Goal: Navigation & Orientation: Understand site structure

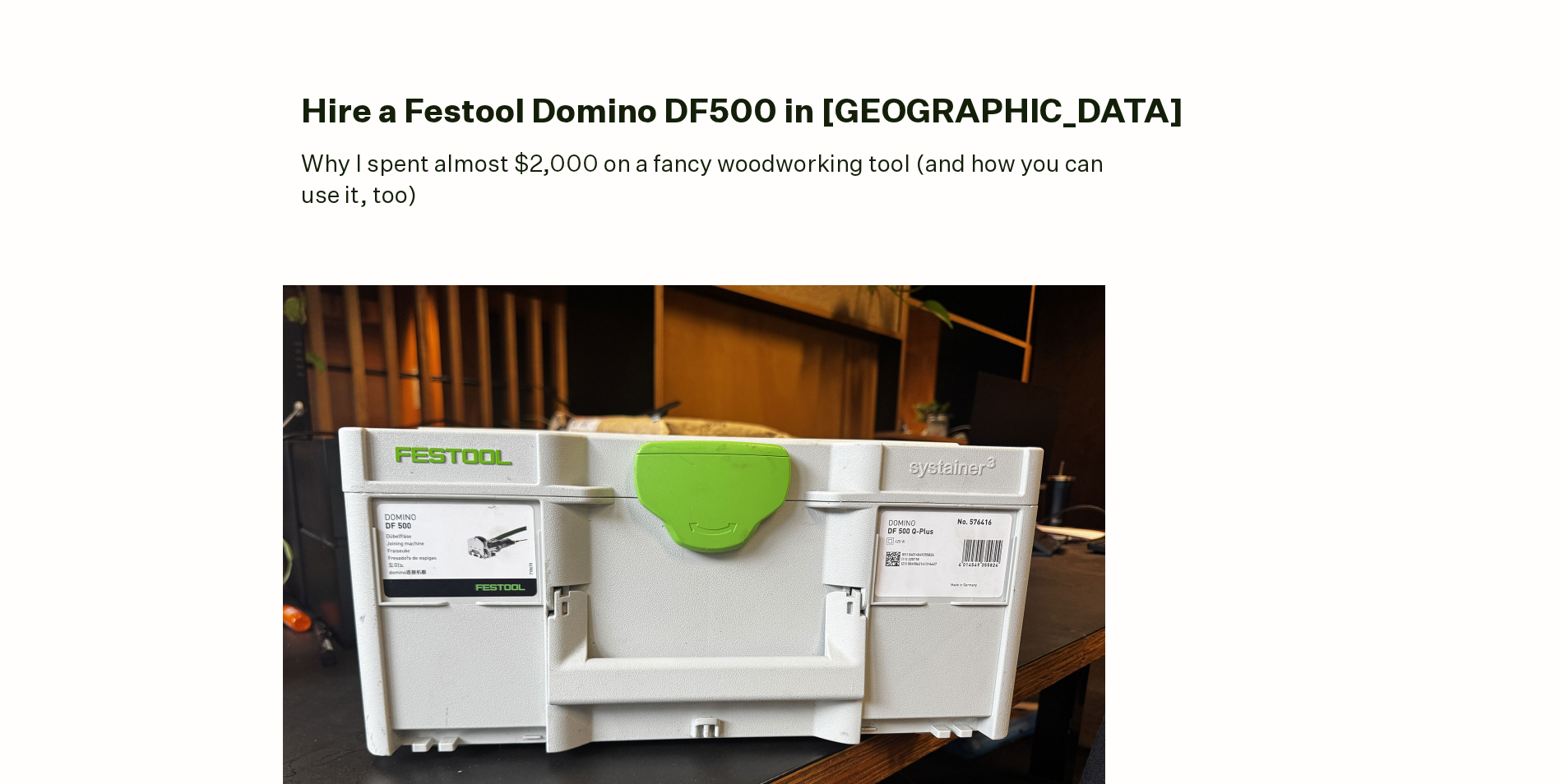
scroll to position [164, 0]
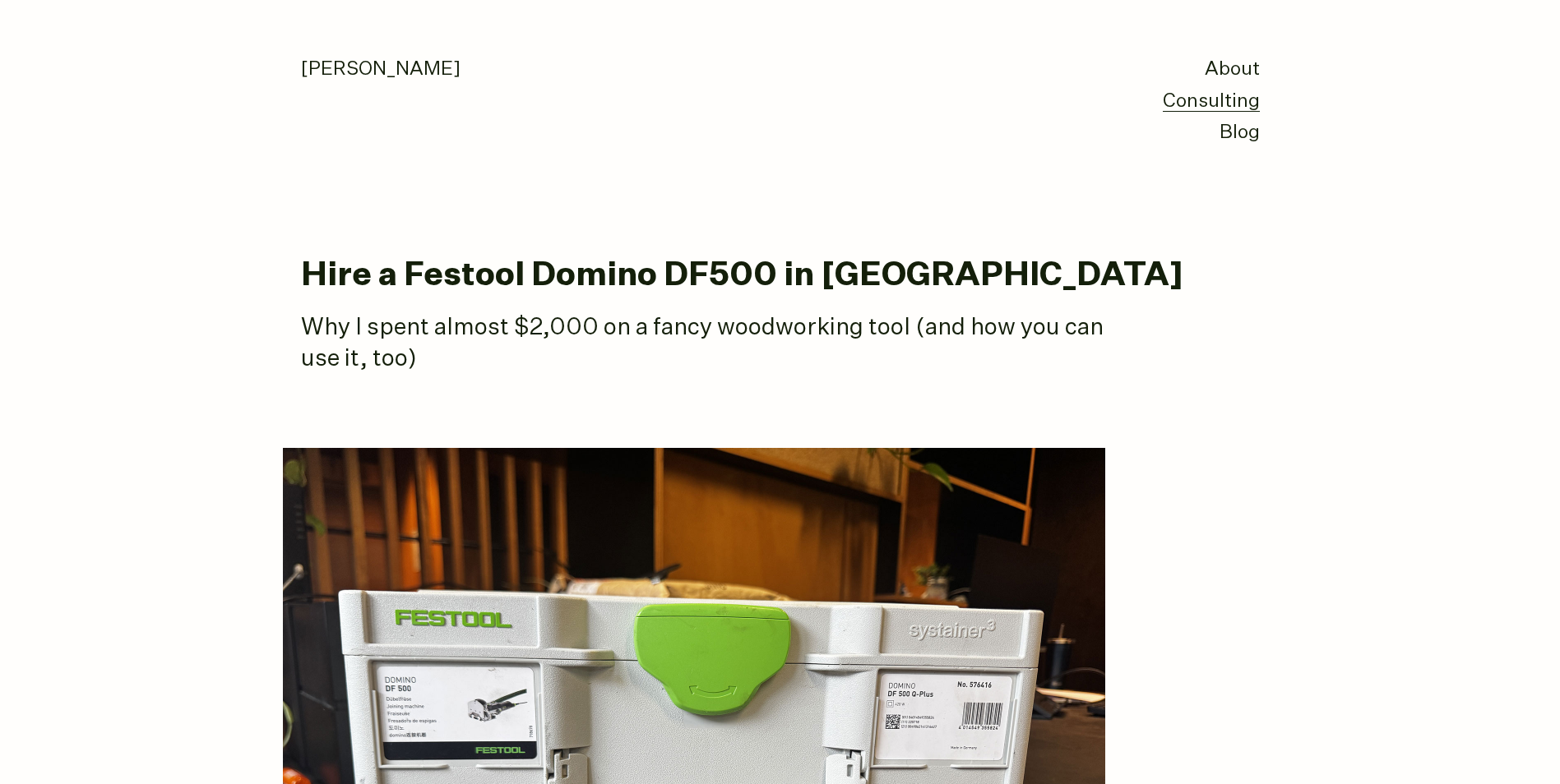
click at [1213, 96] on link "Consulting" at bounding box center [1211, 102] width 97 height 20
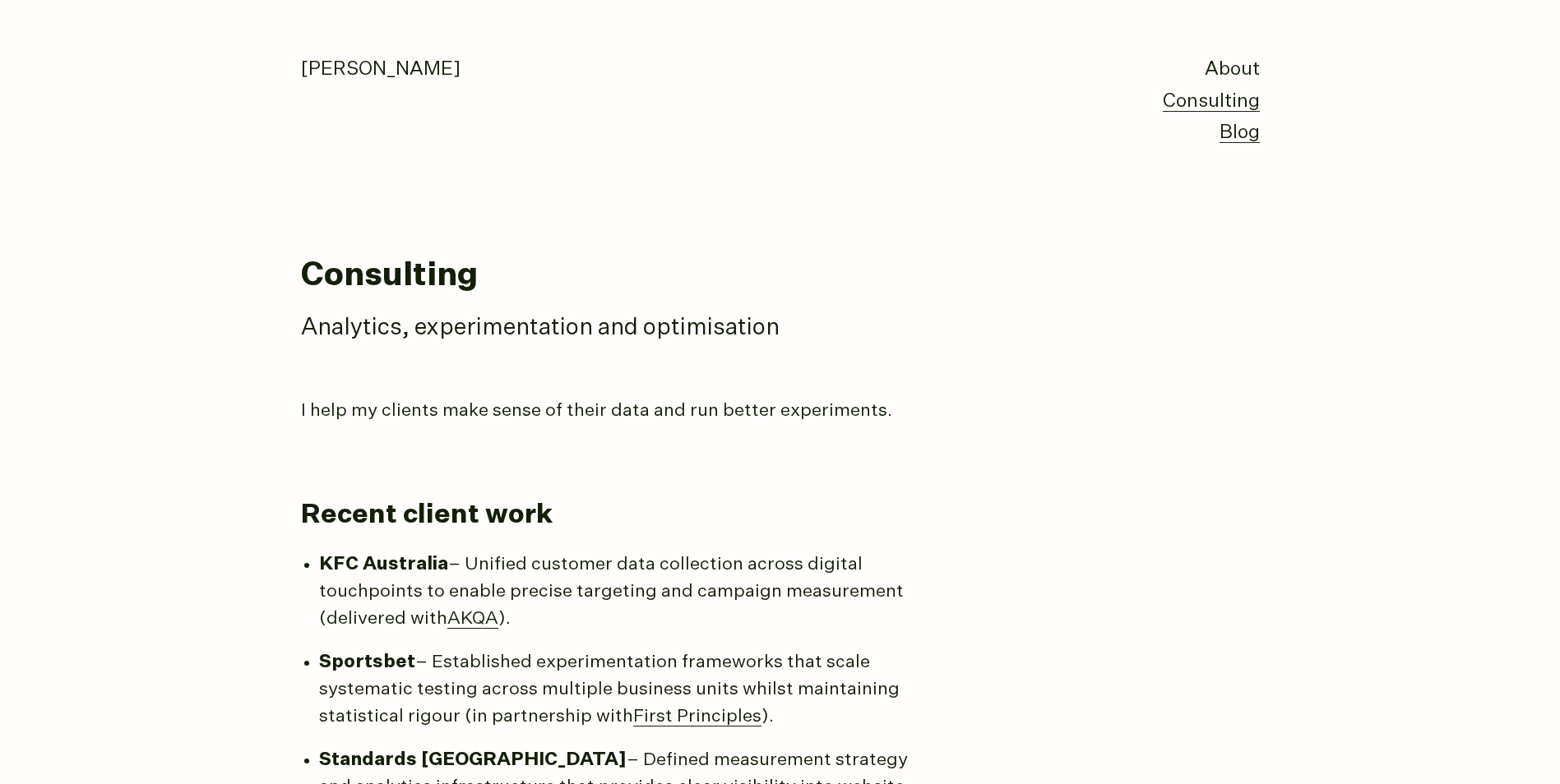
click at [1241, 137] on link "Blog" at bounding box center [1239, 133] width 41 height 20
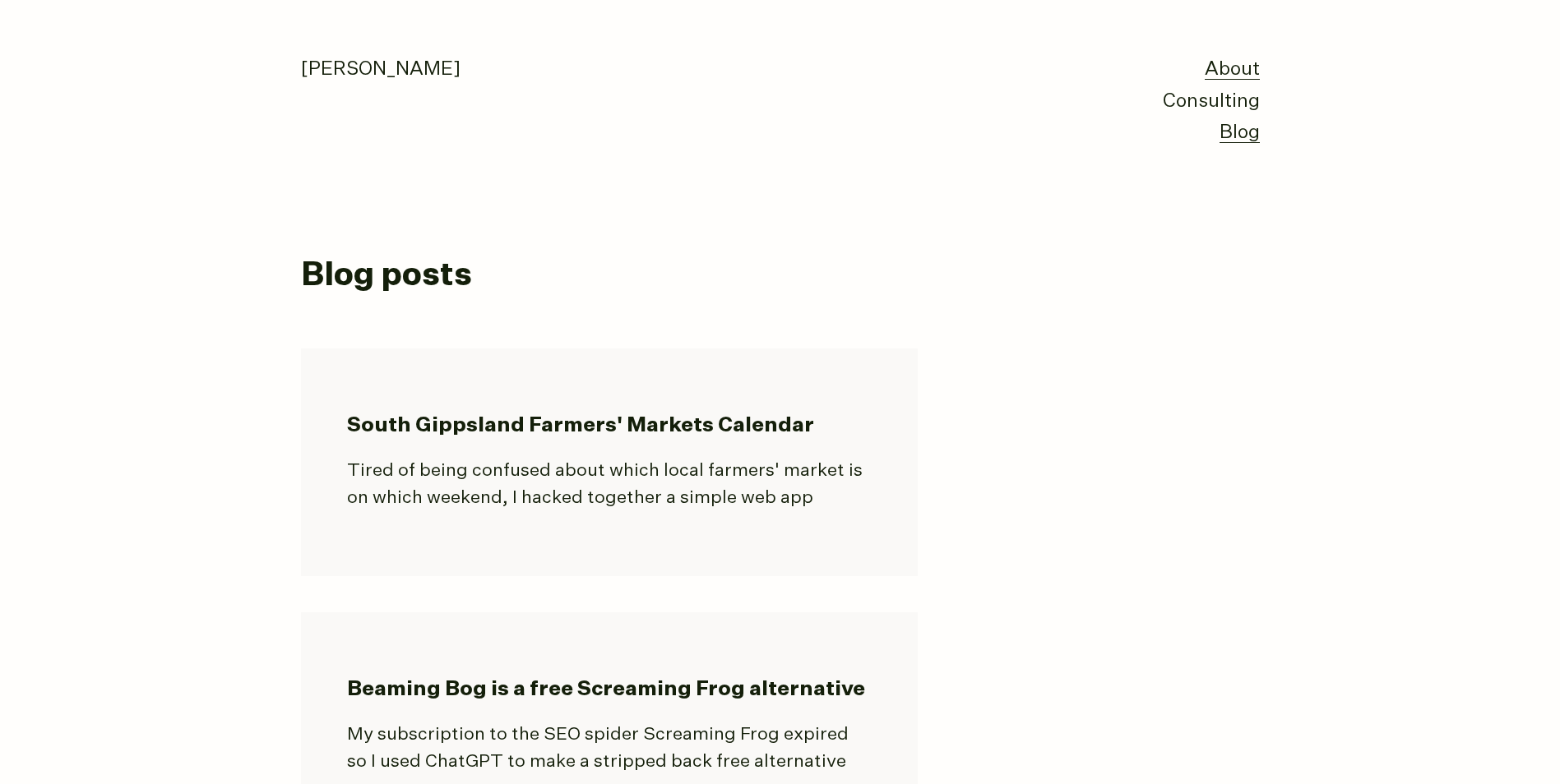
click at [1249, 65] on link "About" at bounding box center [1232, 70] width 55 height 20
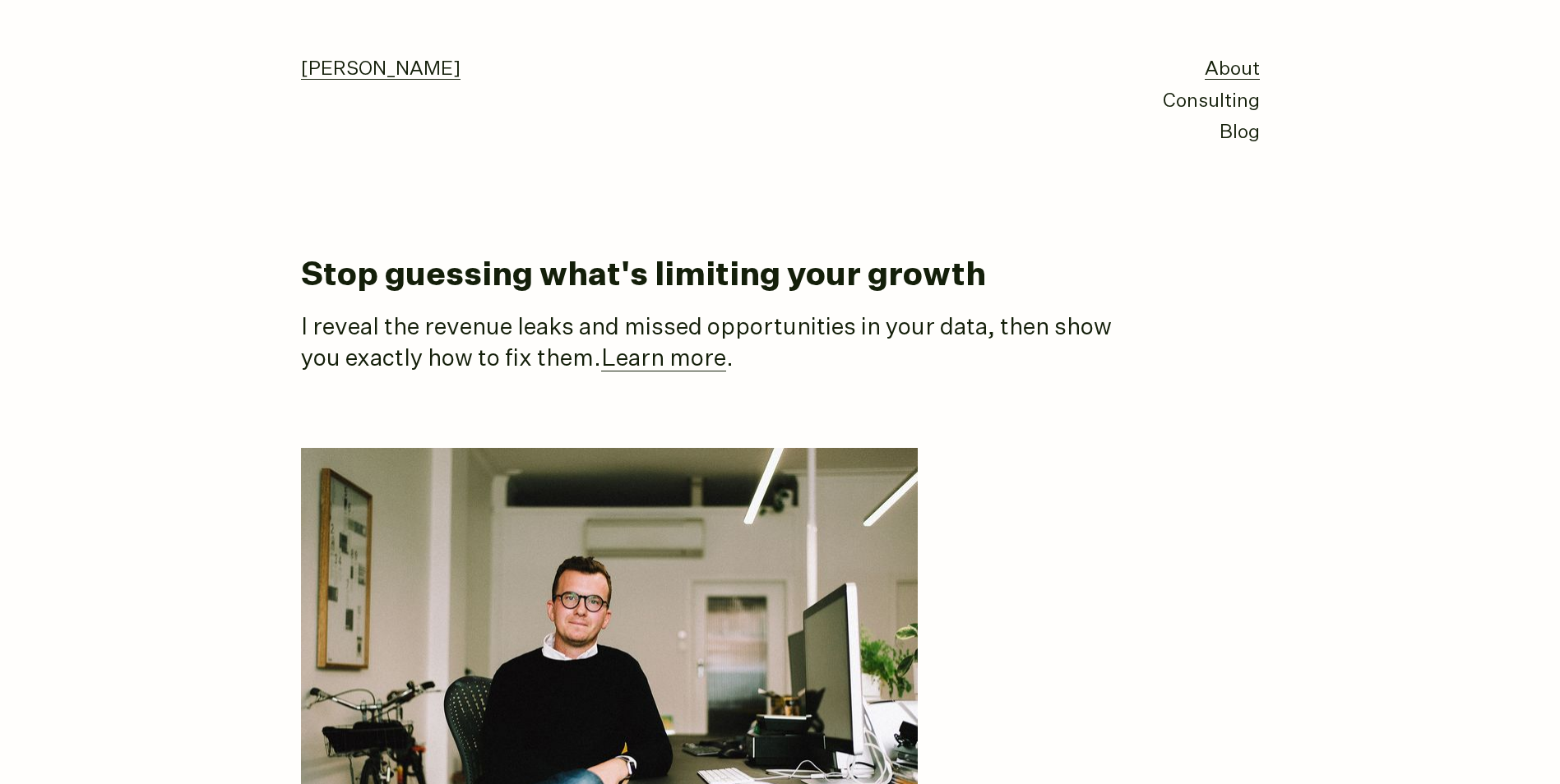
click at [364, 69] on link "[PERSON_NAME]" at bounding box center [380, 70] width 159 height 20
click at [1225, 106] on link "Consulting" at bounding box center [1211, 102] width 97 height 20
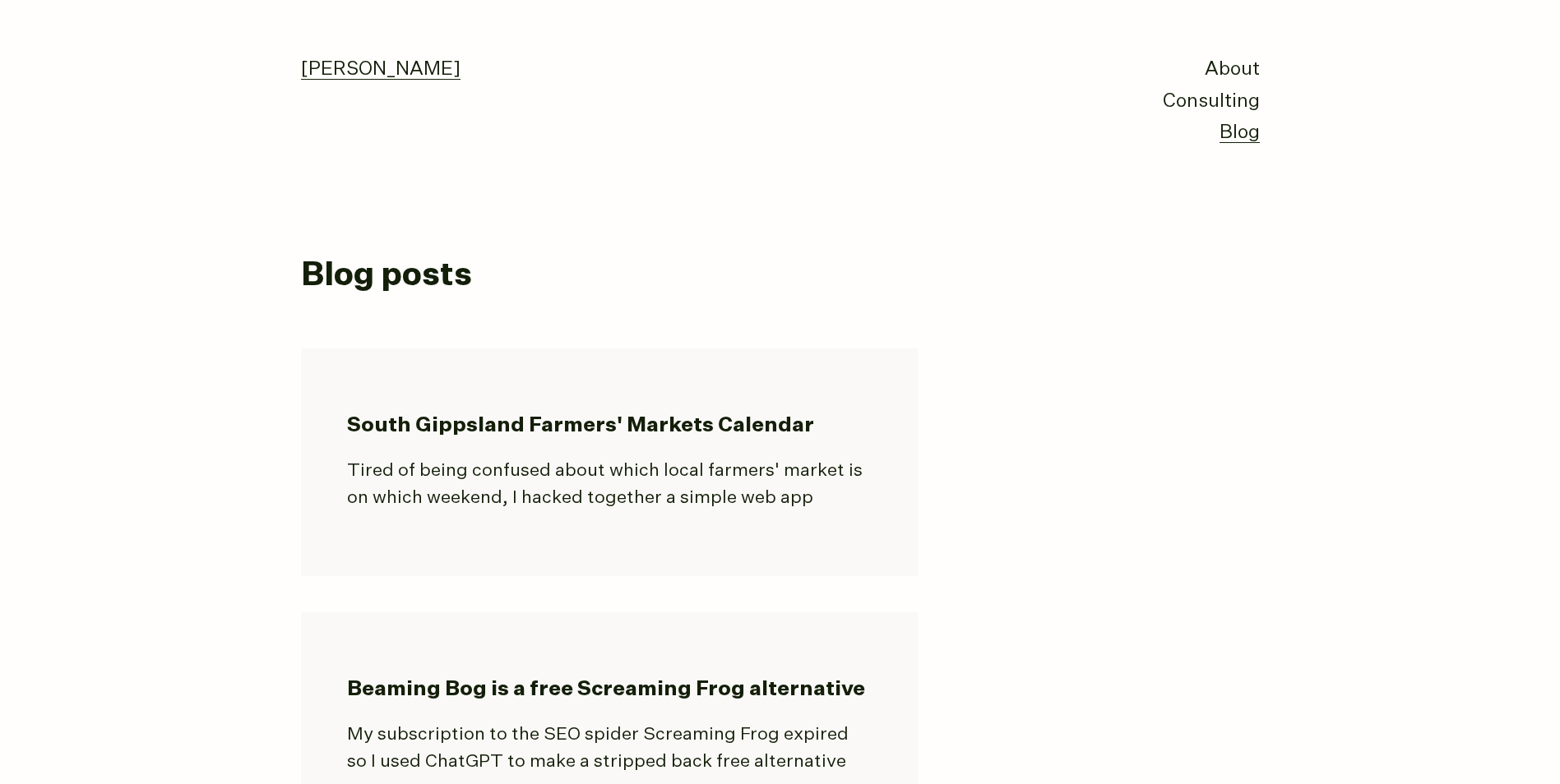
click at [400, 70] on link "[PERSON_NAME]" at bounding box center [380, 70] width 159 height 20
